Goal: Check status: Check status

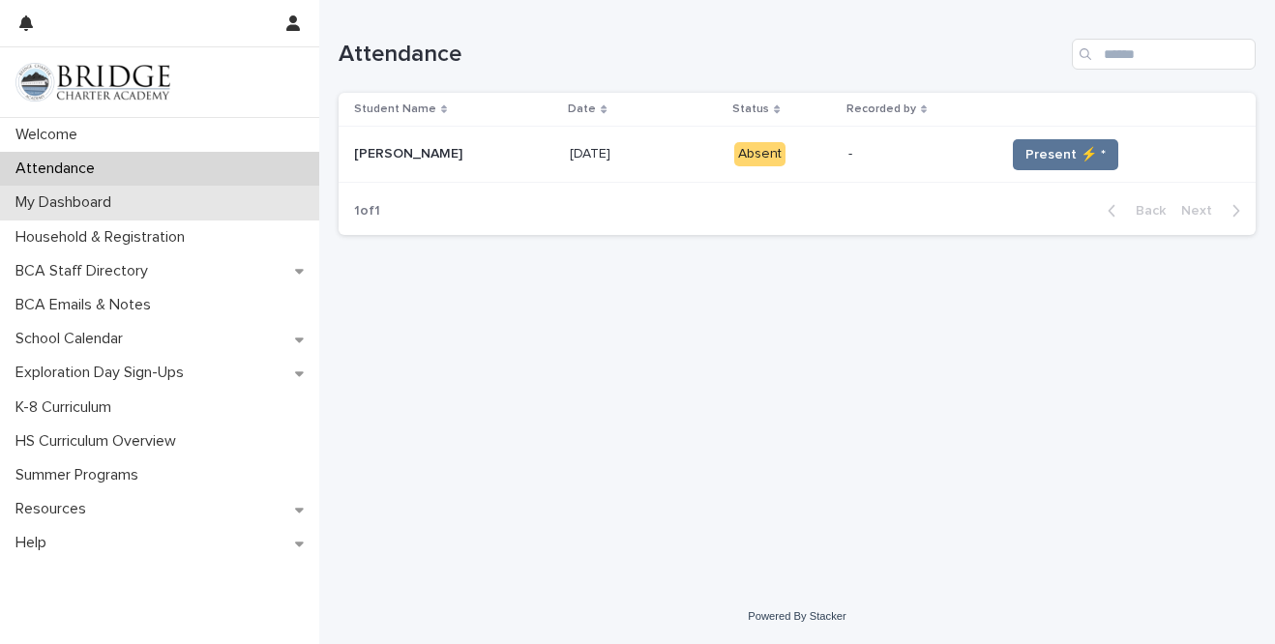
click at [165, 207] on div "My Dashboard" at bounding box center [159, 203] width 319 height 34
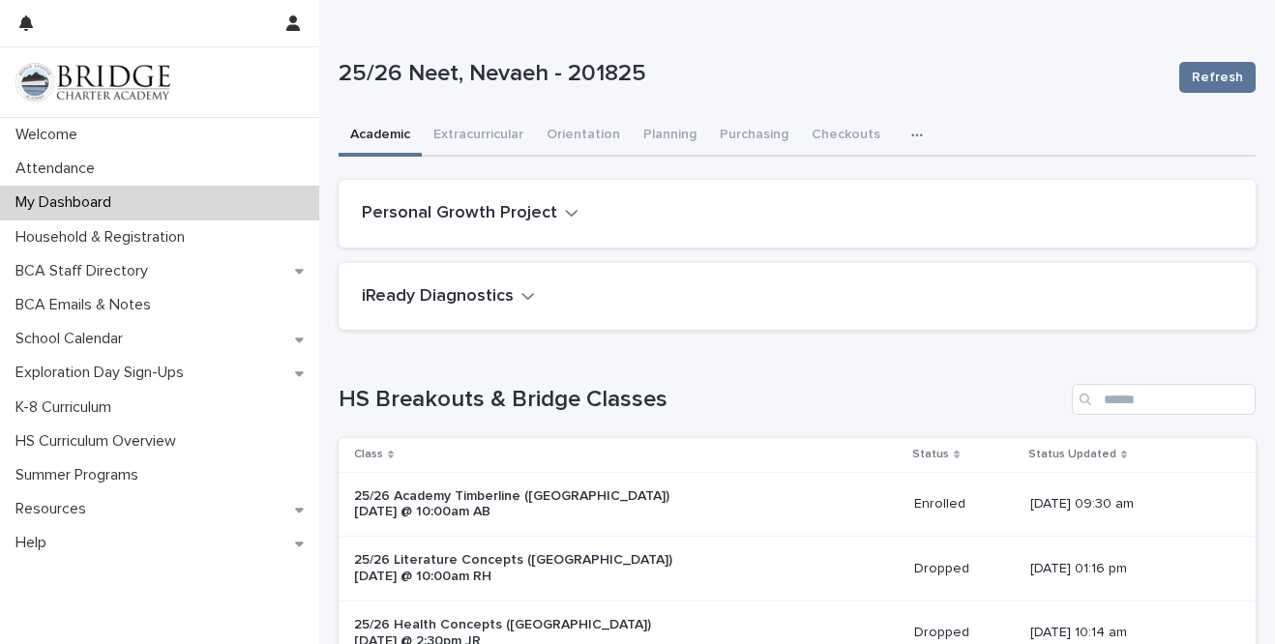
scroll to position [642, 0]
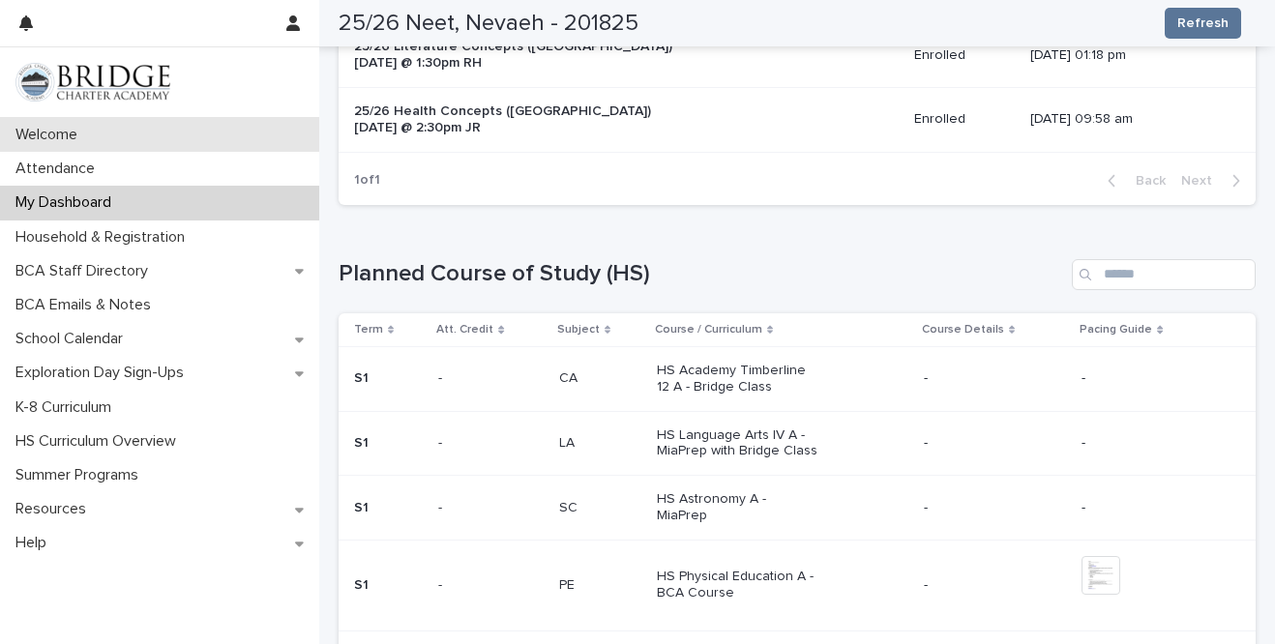
click at [288, 134] on div "Welcome" at bounding box center [159, 135] width 319 height 34
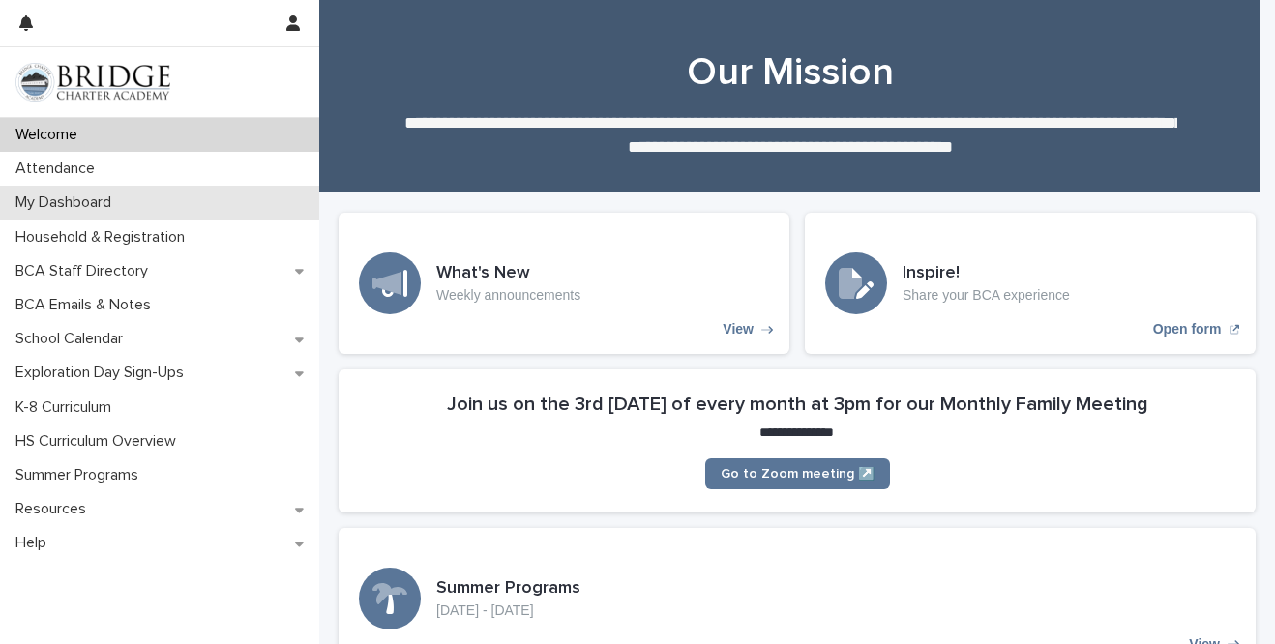
click at [185, 206] on div "My Dashboard" at bounding box center [159, 203] width 319 height 34
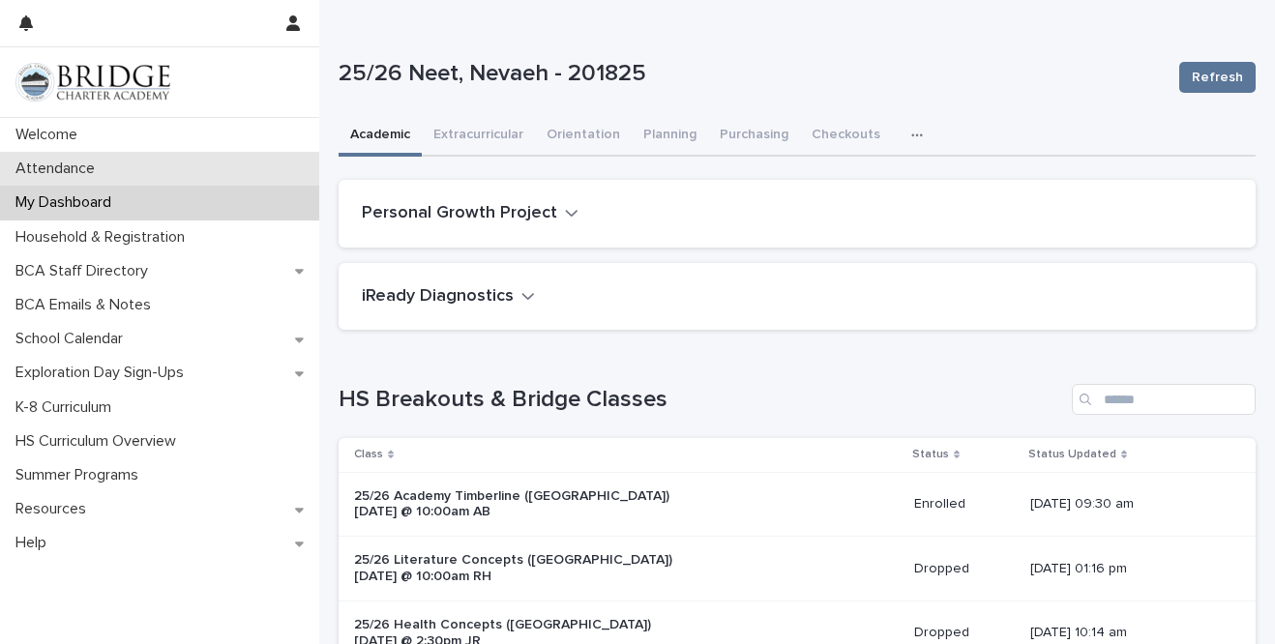
click at [178, 162] on div "Attendance" at bounding box center [159, 169] width 319 height 34
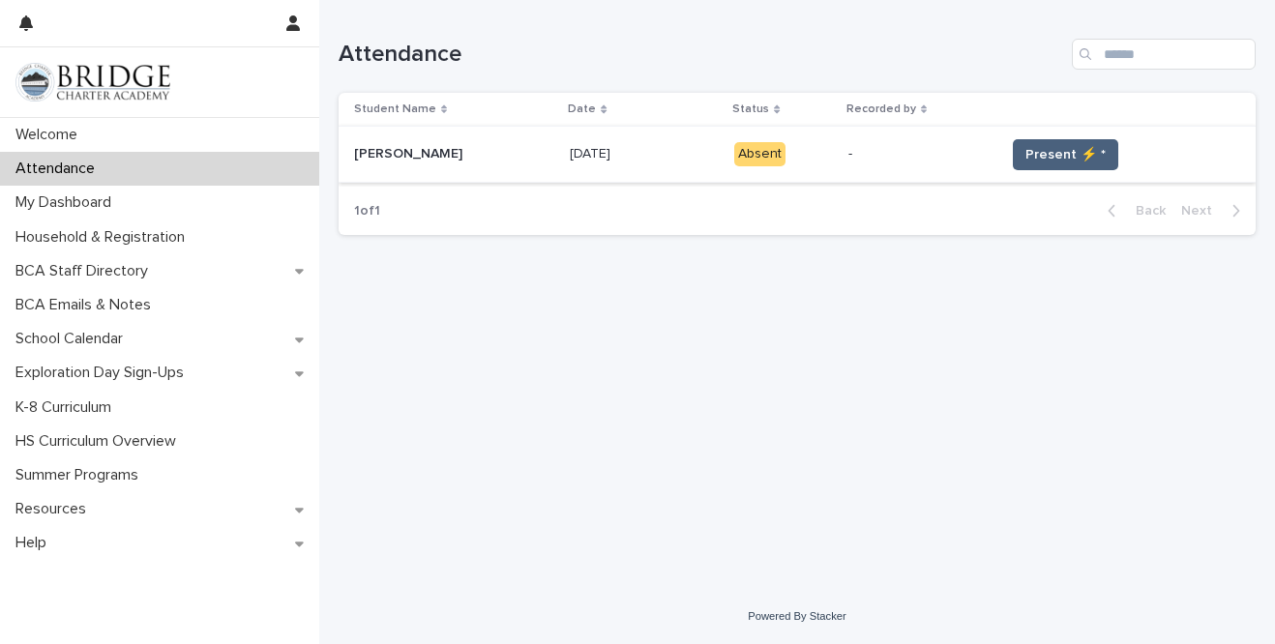
click at [1037, 139] on button "Present ⚡ *" at bounding box center [1065, 154] width 105 height 31
click at [1044, 149] on span "Present ⚡ *" at bounding box center [1066, 154] width 80 height 19
